Goal: Task Accomplishment & Management: Use online tool/utility

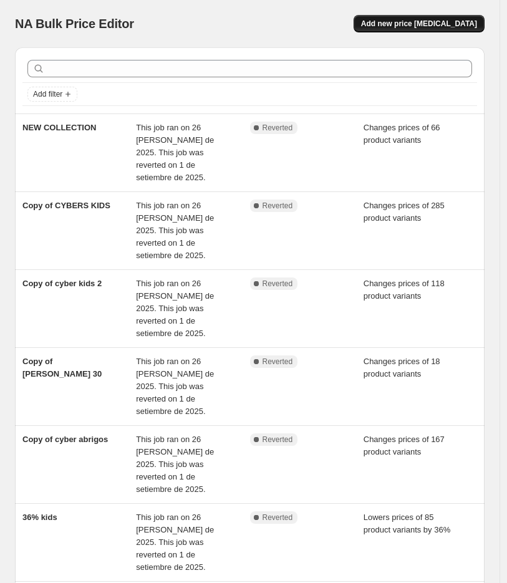
click at [414, 17] on button "Add new price change job" at bounding box center [419, 23] width 131 height 17
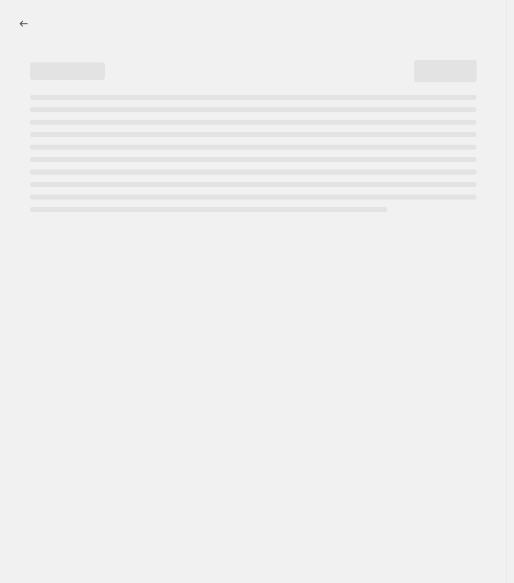
select select "percentage"
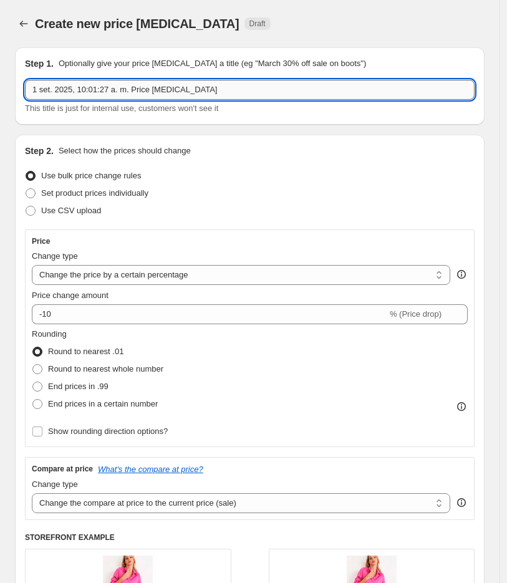
click at [131, 89] on input "1 set. 2025, 10:01:27 a. m. Price change job" at bounding box center [250, 90] width 450 height 20
click at [132, 89] on input "1 set. 2025, 10:01:27 a. m. Price change job" at bounding box center [250, 90] width 450 height 20
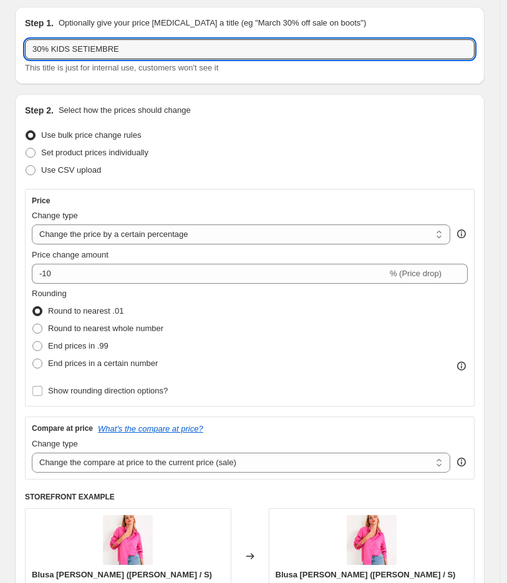
scroll to position [69, 0]
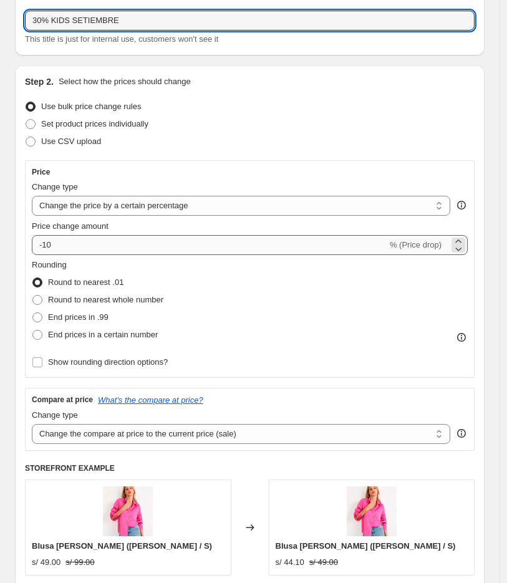
type input "30% KIDS SETIEMBRE"
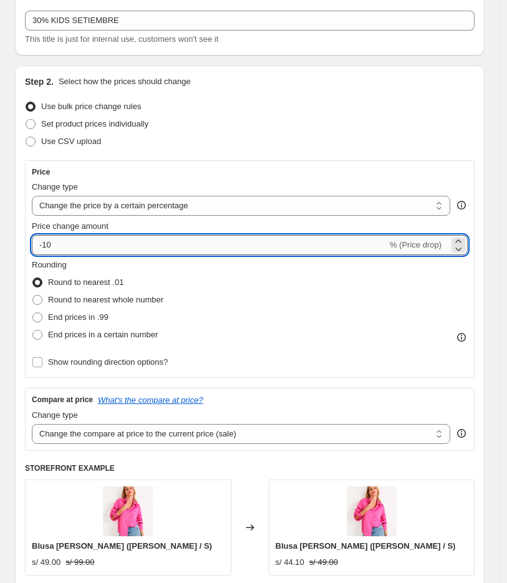
click at [61, 250] on input "-10" at bounding box center [210, 245] width 356 height 20
type input "-1"
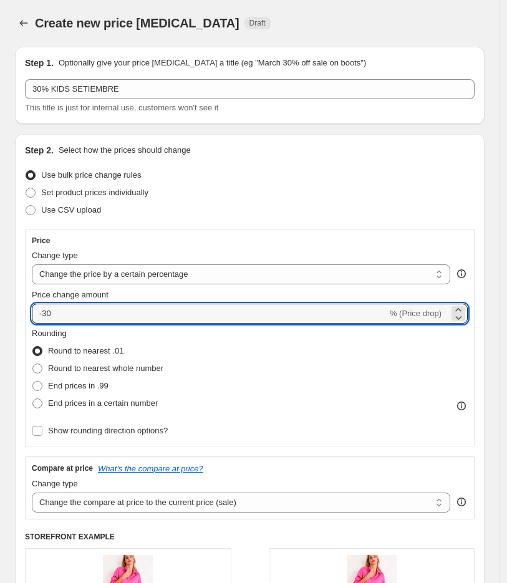
scroll to position [0, 0]
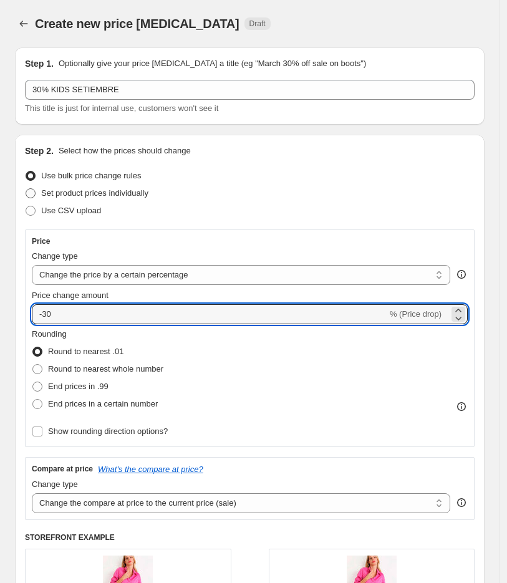
type input "-30"
click at [127, 197] on span "Set product prices individually" at bounding box center [94, 192] width 107 height 9
click at [26, 189] on input "Set product prices individually" at bounding box center [26, 188] width 1 height 1
radio input "true"
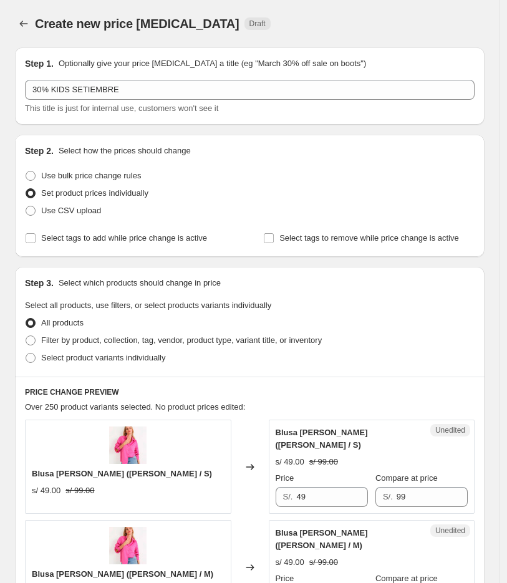
click at [192, 328] on div "All products" at bounding box center [250, 322] width 450 height 17
click at [188, 344] on span "Filter by product, collection, tag, vendor, product type, variant title, or inv…" at bounding box center [181, 340] width 281 height 9
click at [26, 336] on input "Filter by product, collection, tag, vendor, product type, variant title, or inv…" at bounding box center [26, 336] width 1 height 1
radio input "true"
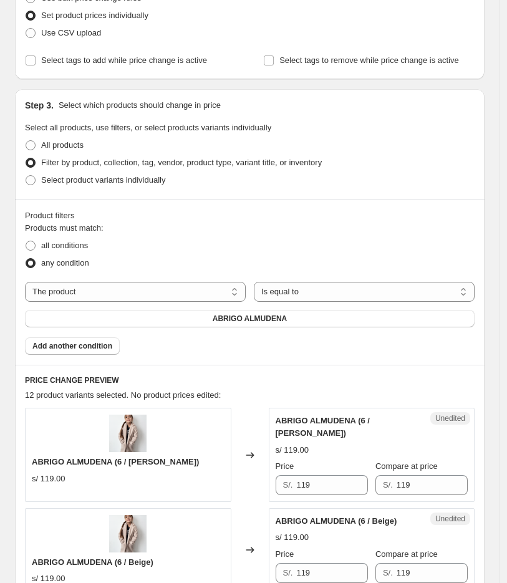
scroll to position [208, 0]
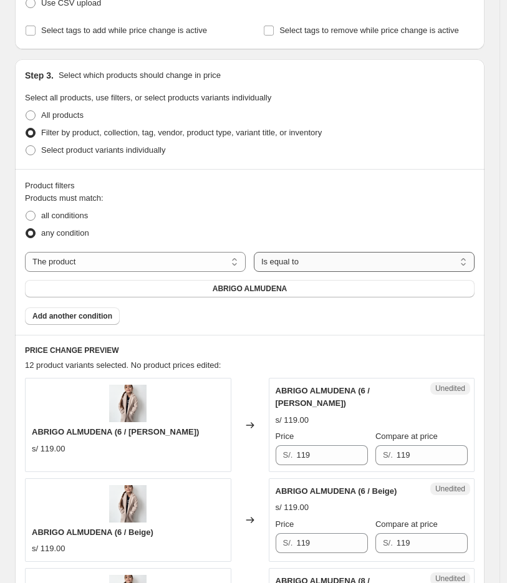
click at [307, 261] on select "Is equal to Is not equal to" at bounding box center [364, 262] width 221 height 20
click at [306, 235] on div "any condition" at bounding box center [250, 233] width 450 height 17
click at [255, 290] on span "ABRIGO ALMUDENA" at bounding box center [250, 289] width 75 height 10
click at [139, 258] on select "The product The product's collection The product's tag The product's vendor The…" at bounding box center [135, 262] width 221 height 20
select select "collection"
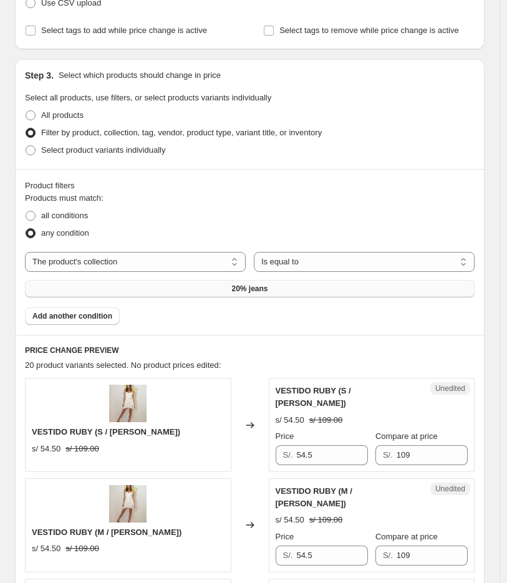
click at [296, 291] on button "20% jeans" at bounding box center [250, 288] width 450 height 17
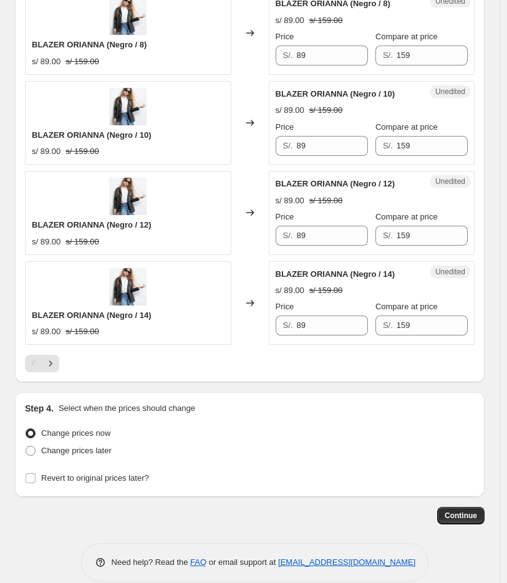
scroll to position [2055, 0]
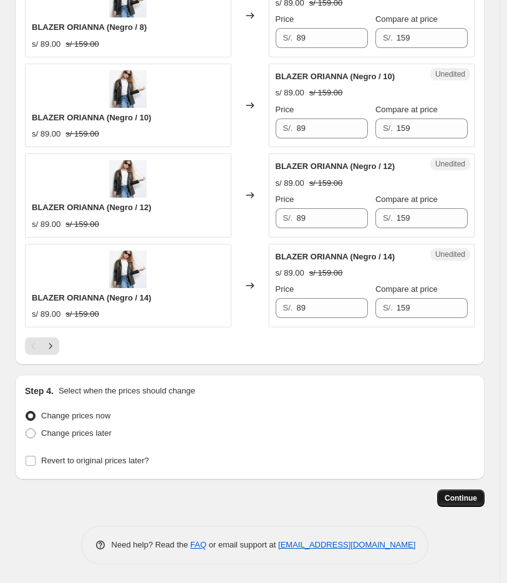
click at [458, 504] on button "Continue" at bounding box center [460, 498] width 47 height 17
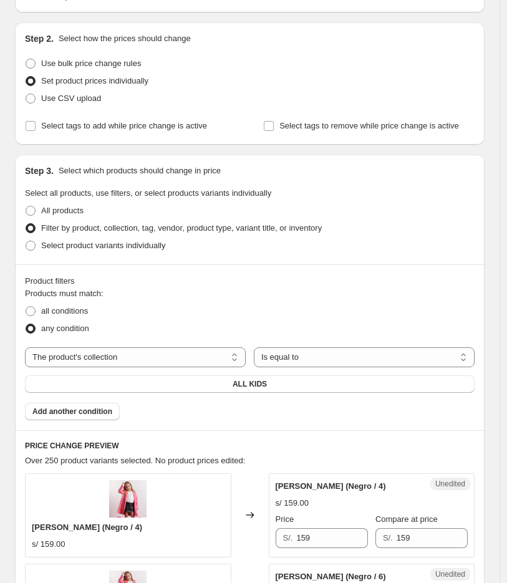
scroll to position [208, 0]
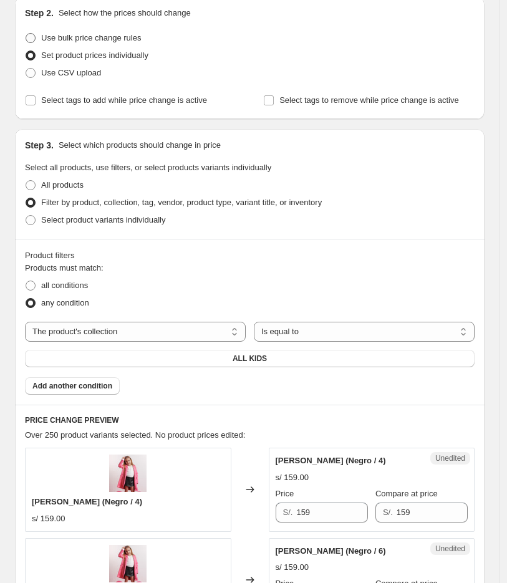
click at [121, 39] on span "Use bulk price change rules" at bounding box center [91, 37] width 100 height 9
click at [26, 34] on input "Use bulk price change rules" at bounding box center [26, 33] width 1 height 1
radio input "true"
select select "percentage"
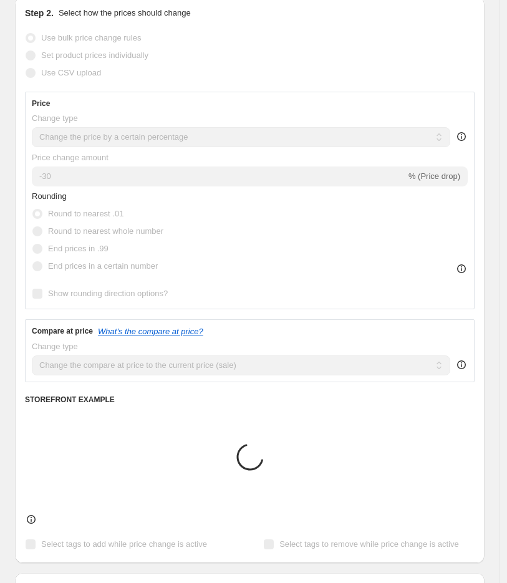
scroll to position [138, 0]
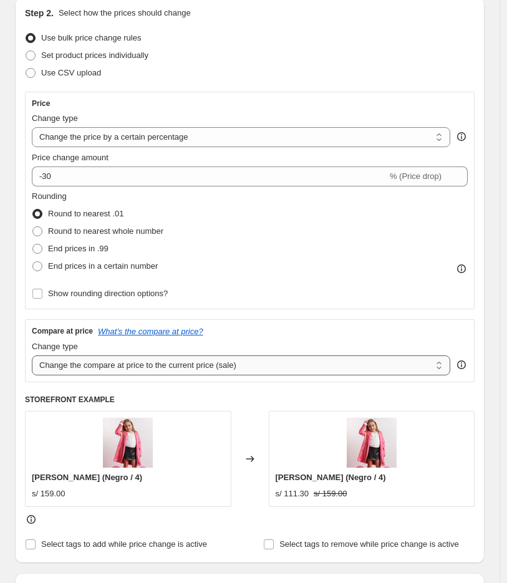
click at [117, 374] on select "Change the compare at price to the current price (sale) Change the compare at p…" at bounding box center [241, 366] width 419 height 20
click at [316, 361] on select "Change the compare at price to the current price (sale) Change the compare at p…" at bounding box center [241, 366] width 419 height 20
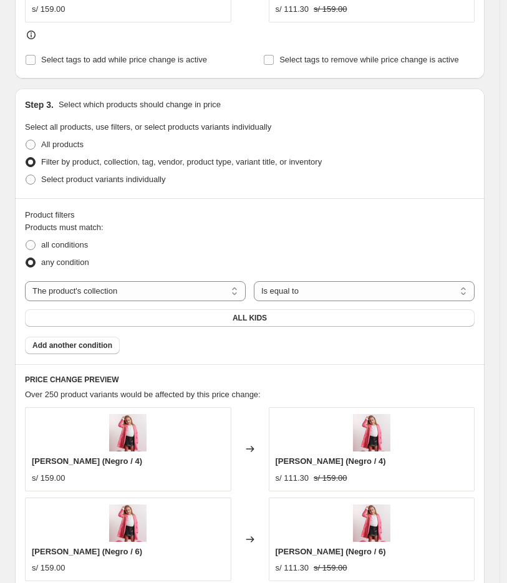
scroll to position [1148, 0]
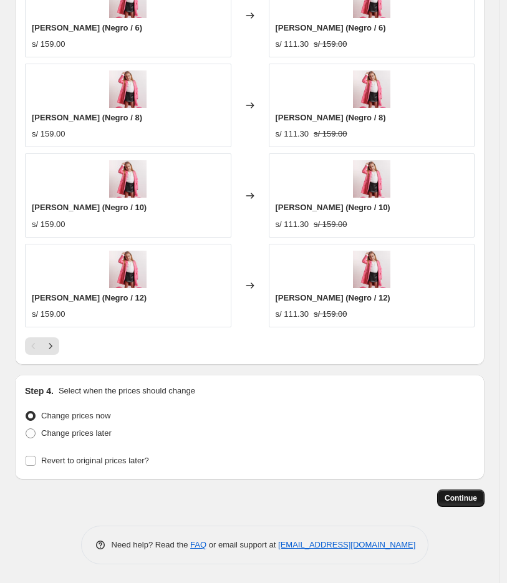
click at [456, 495] on span "Continue" at bounding box center [461, 498] width 32 height 10
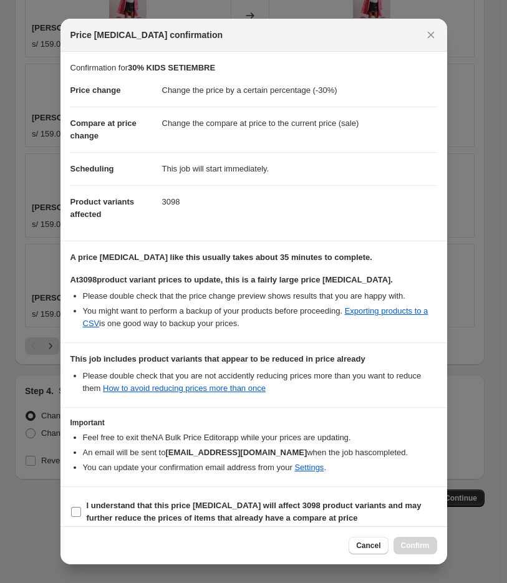
click at [163, 506] on b "I understand that this price change job will affect 3098 product variants and m…" at bounding box center [254, 512] width 335 height 22
click at [81, 507] on input "I understand that this price change job will affect 3098 product variants and m…" at bounding box center [76, 512] width 10 height 10
checkbox input "true"
click at [433, 548] on button "Confirm" at bounding box center [416, 545] width 44 height 17
type input "30% KIDS SETIEMBRE"
